Goal: Find specific page/section: Find specific page/section

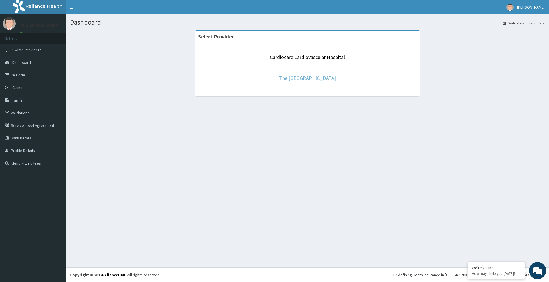
click at [303, 80] on link "The [GEOGRAPHIC_DATA]" at bounding box center [307, 78] width 57 height 7
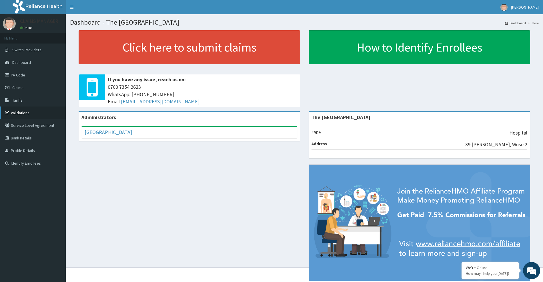
click at [24, 114] on link "Validations" at bounding box center [33, 112] width 66 height 13
